Goal: Task Accomplishment & Management: Use online tool/utility

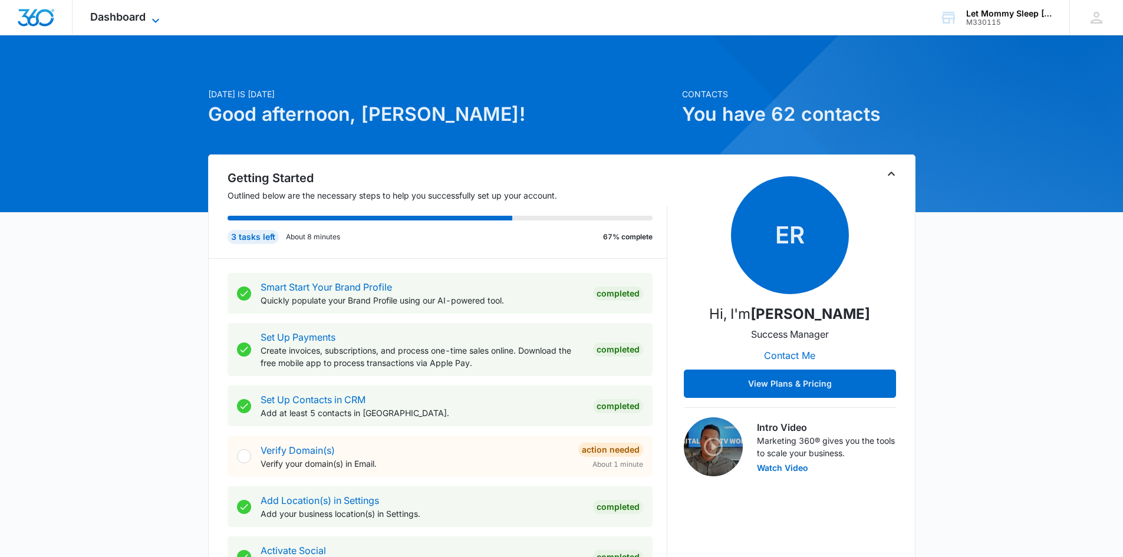
click at [152, 14] on icon at bounding box center [156, 21] width 14 height 14
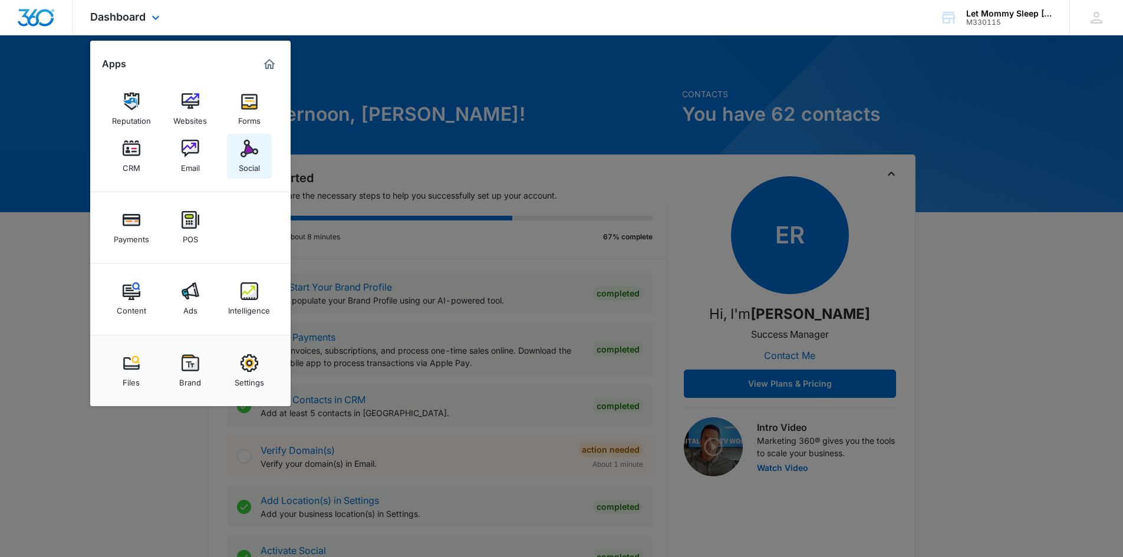
click at [246, 161] on div "Social" at bounding box center [249, 164] width 21 height 15
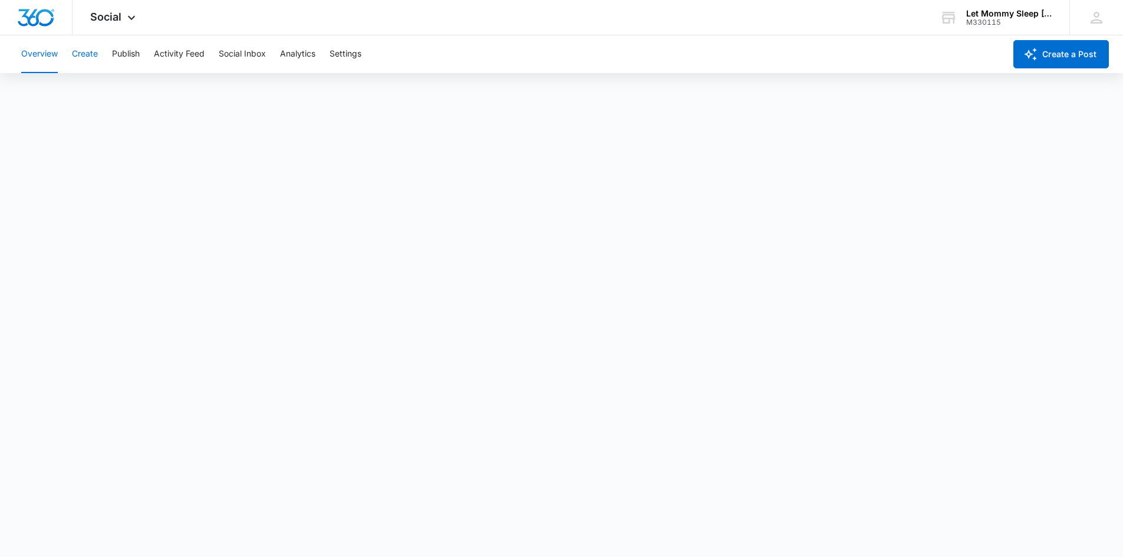
click at [87, 57] on button "Create" at bounding box center [85, 54] width 26 height 38
click at [129, 17] on icon at bounding box center [131, 21] width 14 height 14
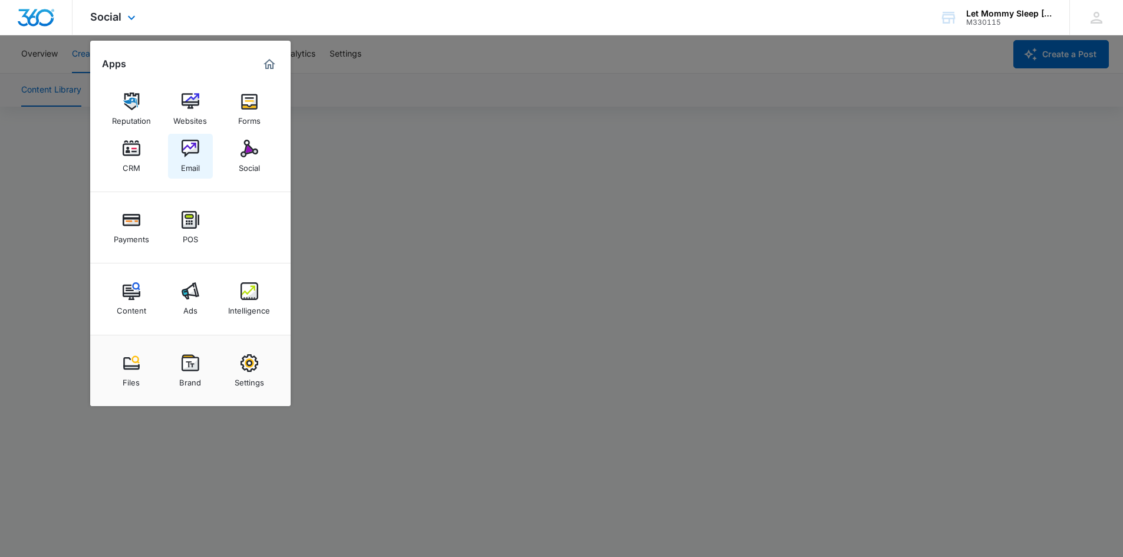
click at [195, 162] on div "Email" at bounding box center [190, 164] width 19 height 15
